Goal: Find specific page/section: Find specific page/section

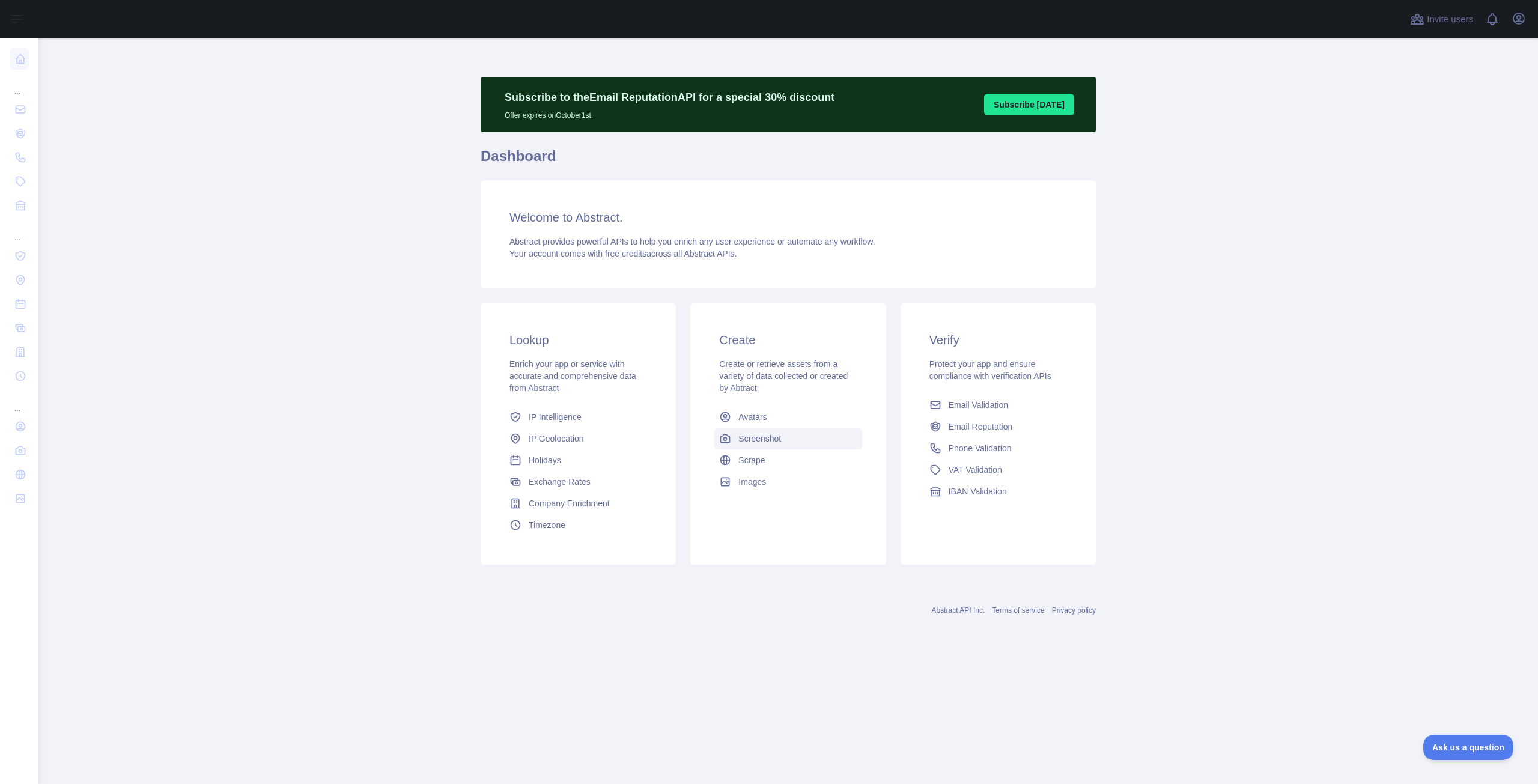
click at [781, 446] on link "Screenshot" at bounding box center [788, 438] width 147 height 22
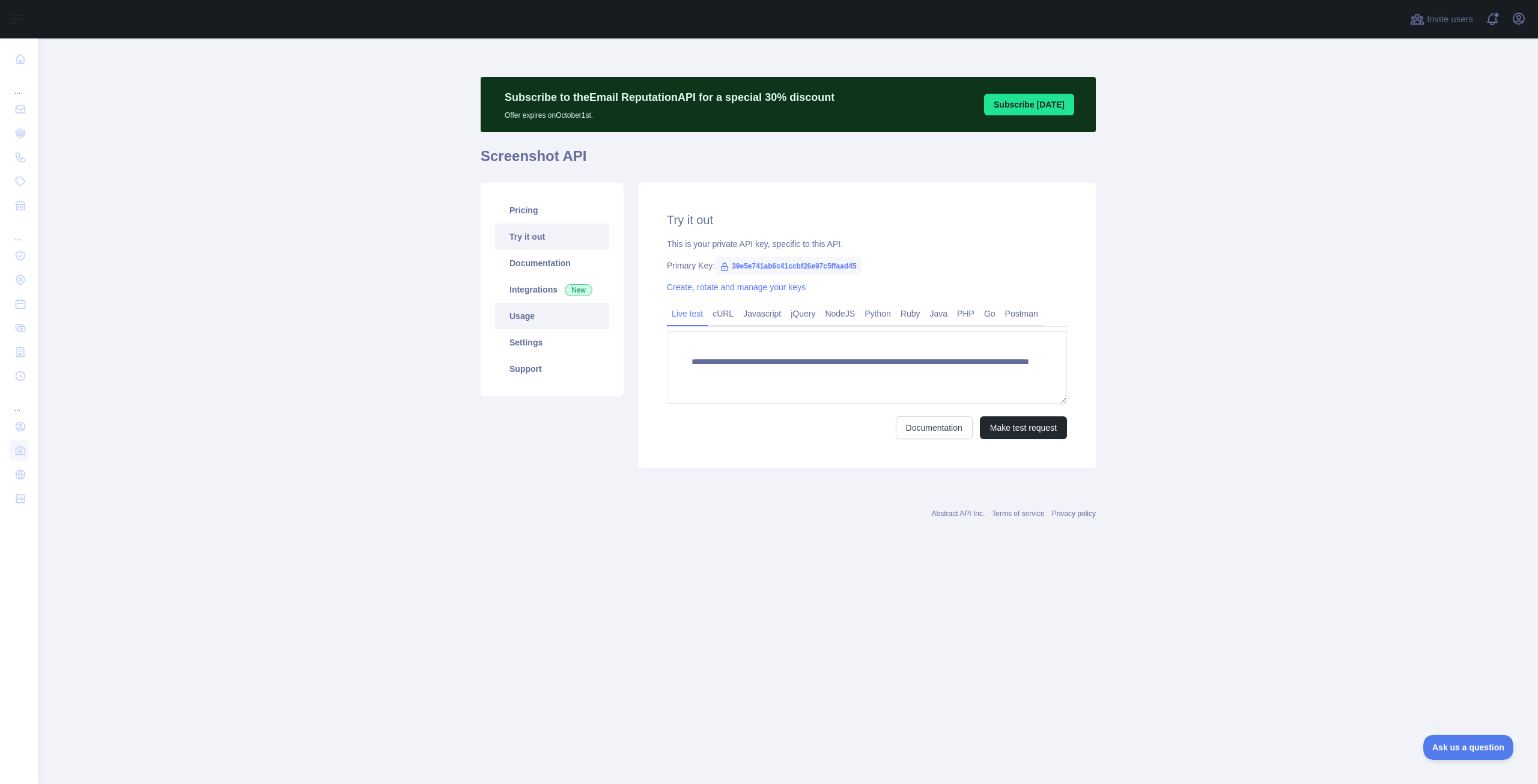
click at [535, 320] on link "Usage" at bounding box center [552, 316] width 114 height 26
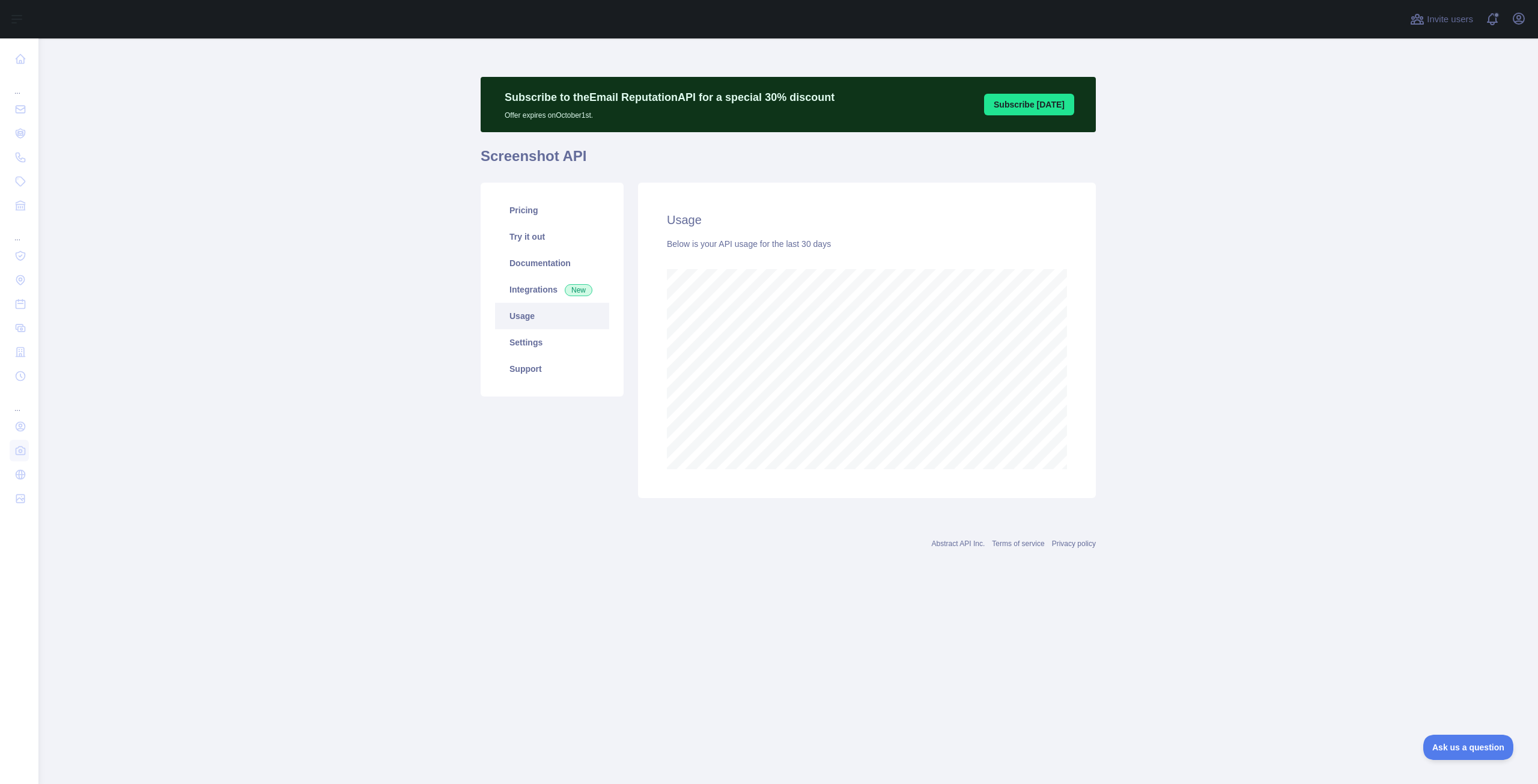
scroll to position [745, 1500]
